Goal: Transaction & Acquisition: Purchase product/service

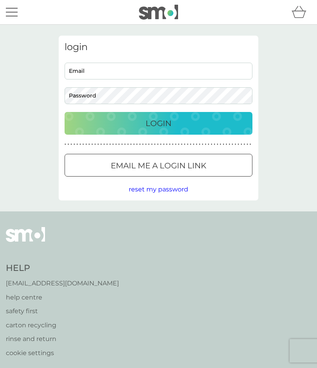
click at [92, 69] on input "Email" at bounding box center [159, 71] width 188 height 17
click at [87, 71] on input "Email" at bounding box center [159, 71] width 188 height 17
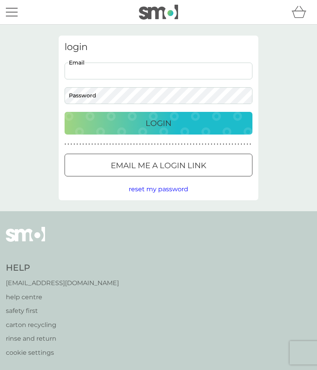
click at [95, 74] on input "Email" at bounding box center [159, 71] width 188 height 17
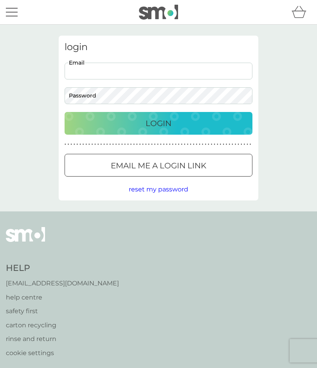
type input "[EMAIL_ADDRESS][DOMAIN_NAME]"
click at [164, 124] on p "Login" at bounding box center [159, 123] width 26 height 13
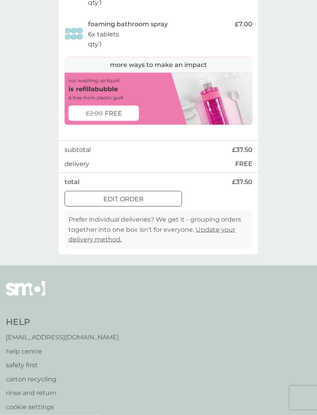
scroll to position [331, 0]
click at [121, 201] on div at bounding box center [123, 198] width 5 height 5
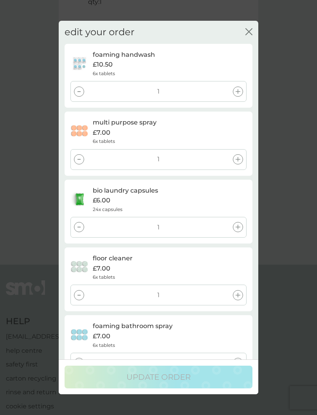
scroll to position [0, 0]
click at [285, 63] on div "edit your order close foaming handwash £10.50 6x tablets 1 multi purpose spray …" at bounding box center [158, 207] width 317 height 415
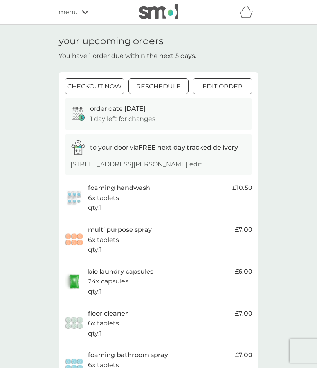
click at [227, 85] on div at bounding box center [222, 87] width 28 height 8
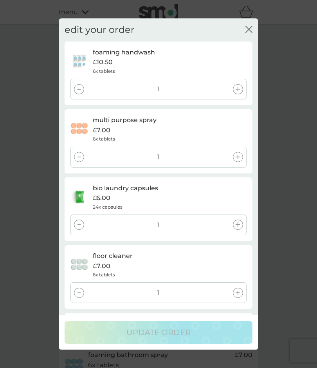
click at [251, 29] on icon "close" at bounding box center [248, 29] width 7 height 7
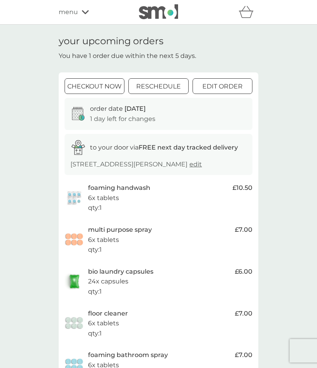
click at [78, 13] on div "menu" at bounding box center [92, 12] width 67 height 10
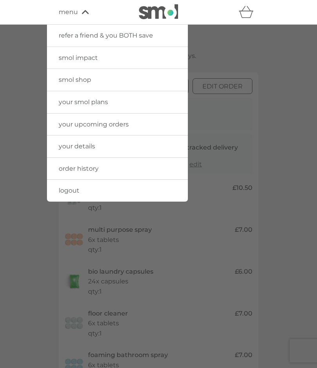
click at [90, 81] on span "smol shop" at bounding box center [75, 79] width 32 height 7
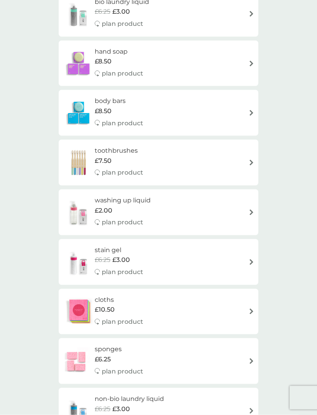
scroll to position [473, 0]
click at [249, 305] on div "cloths £10.50 plan product" at bounding box center [159, 311] width 192 height 34
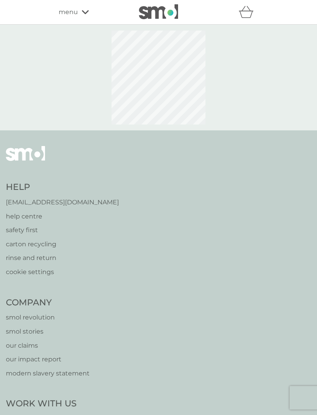
select select "91"
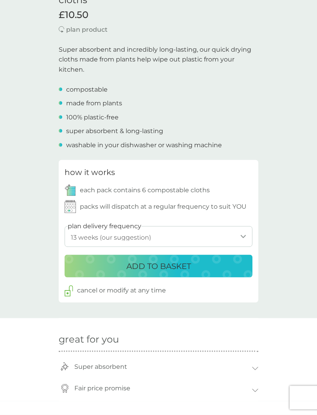
scroll to position [216, 0]
click at [157, 264] on p "ADD TO BASKET" at bounding box center [158, 265] width 65 height 13
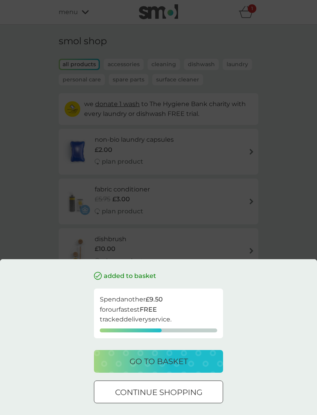
click at [164, 364] on p "go to basket" at bounding box center [159, 361] width 58 height 13
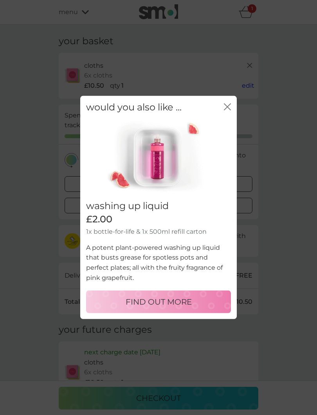
click at [226, 108] on icon "close" at bounding box center [227, 106] width 7 height 7
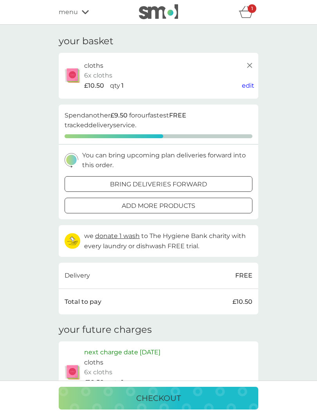
click at [165, 368] on p "checkout" at bounding box center [158, 398] width 45 height 13
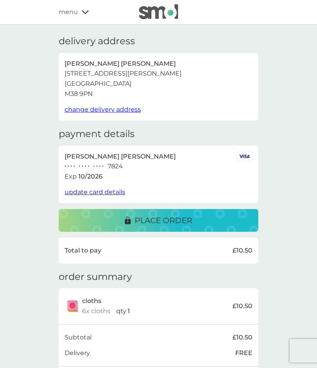
click at [170, 218] on p "place order" at bounding box center [164, 220] width 58 height 13
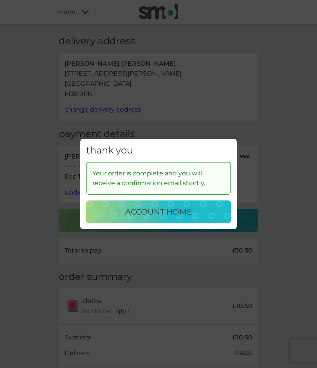
click at [166, 213] on p "account home" at bounding box center [158, 211] width 67 height 13
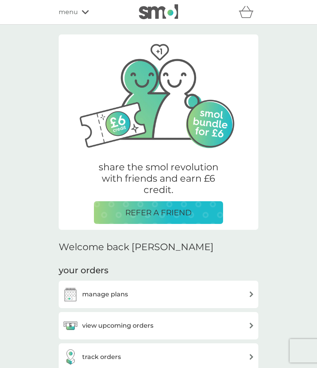
click at [248, 328] on div "view upcoming orders" at bounding box center [159, 326] width 192 height 16
